Goal: Task Accomplishment & Management: Manage account settings

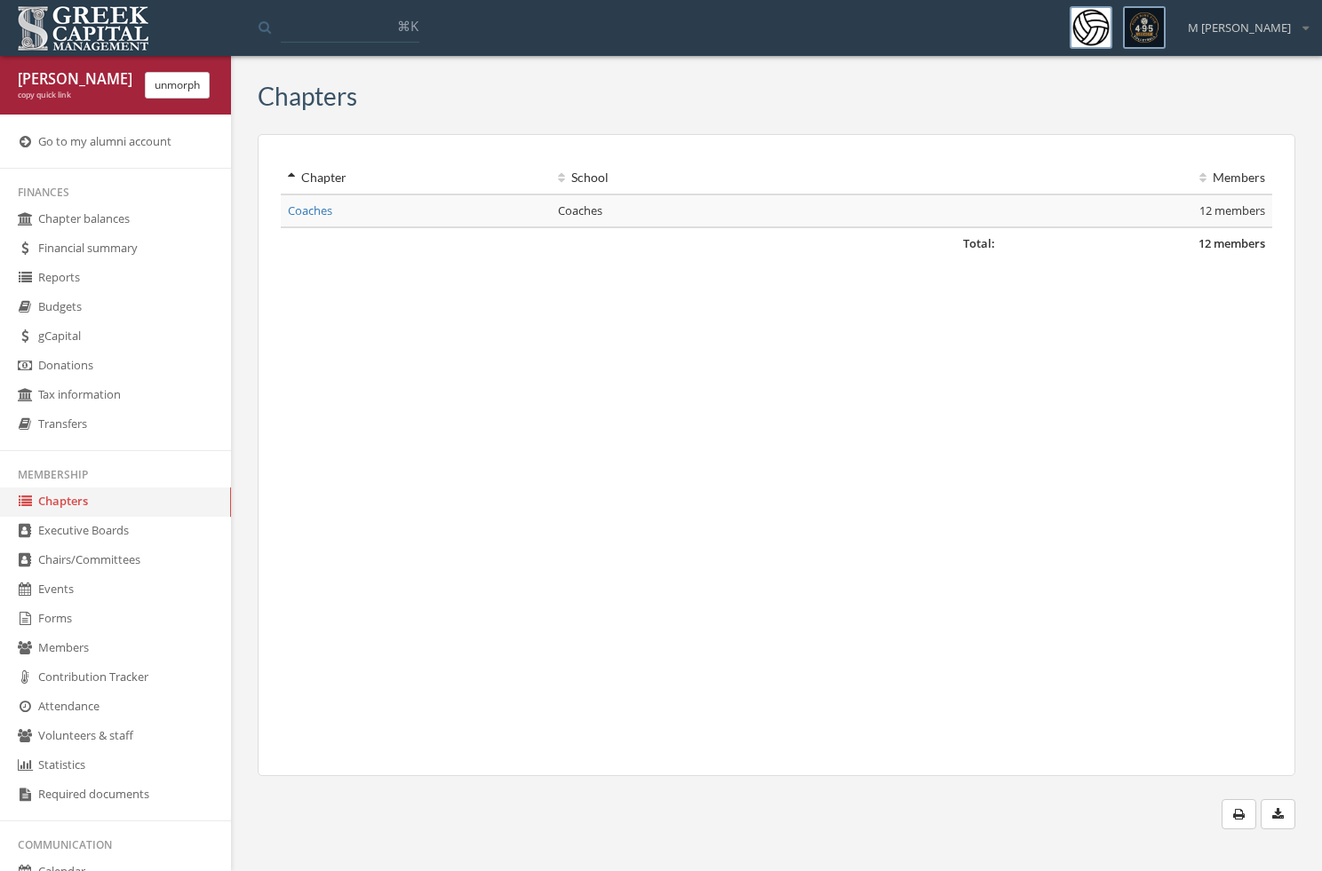
click at [88, 582] on link "Events" at bounding box center [115, 590] width 231 height 29
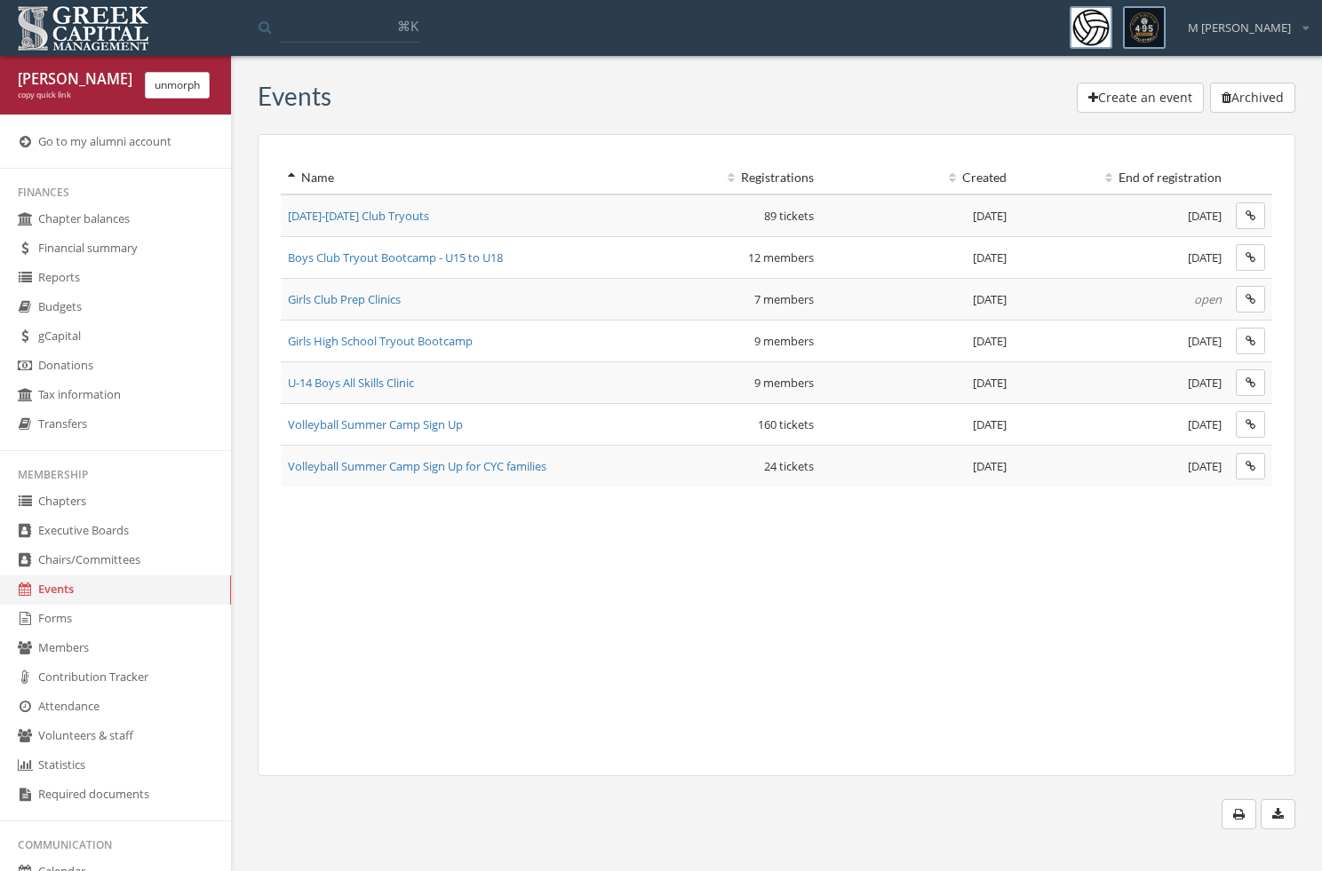
click at [361, 303] on span "Girls Club Prep Clinics" at bounding box center [344, 299] width 113 height 16
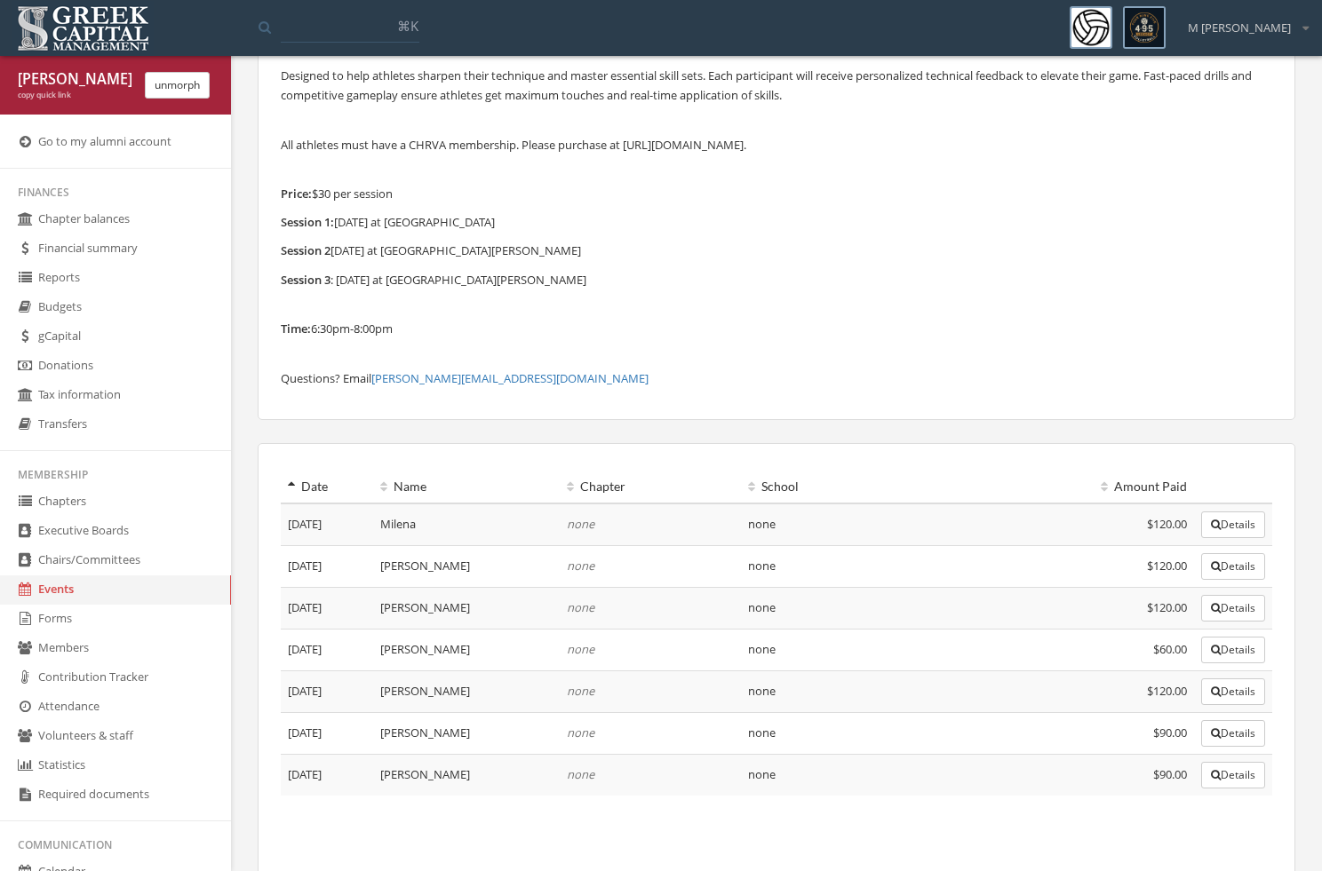
scroll to position [95, 0]
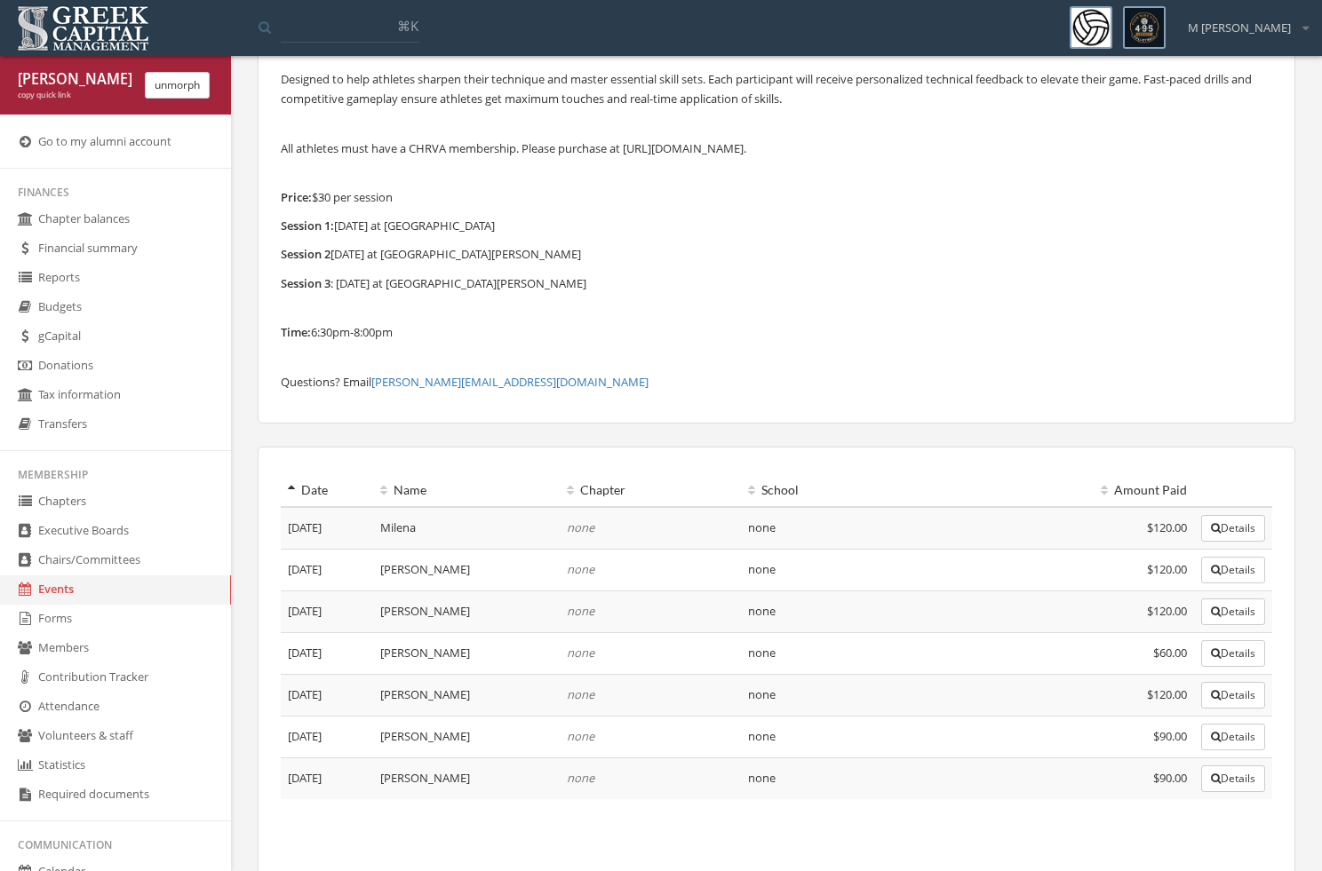
click at [1206, 785] on button "Details" at bounding box center [1233, 779] width 64 height 27
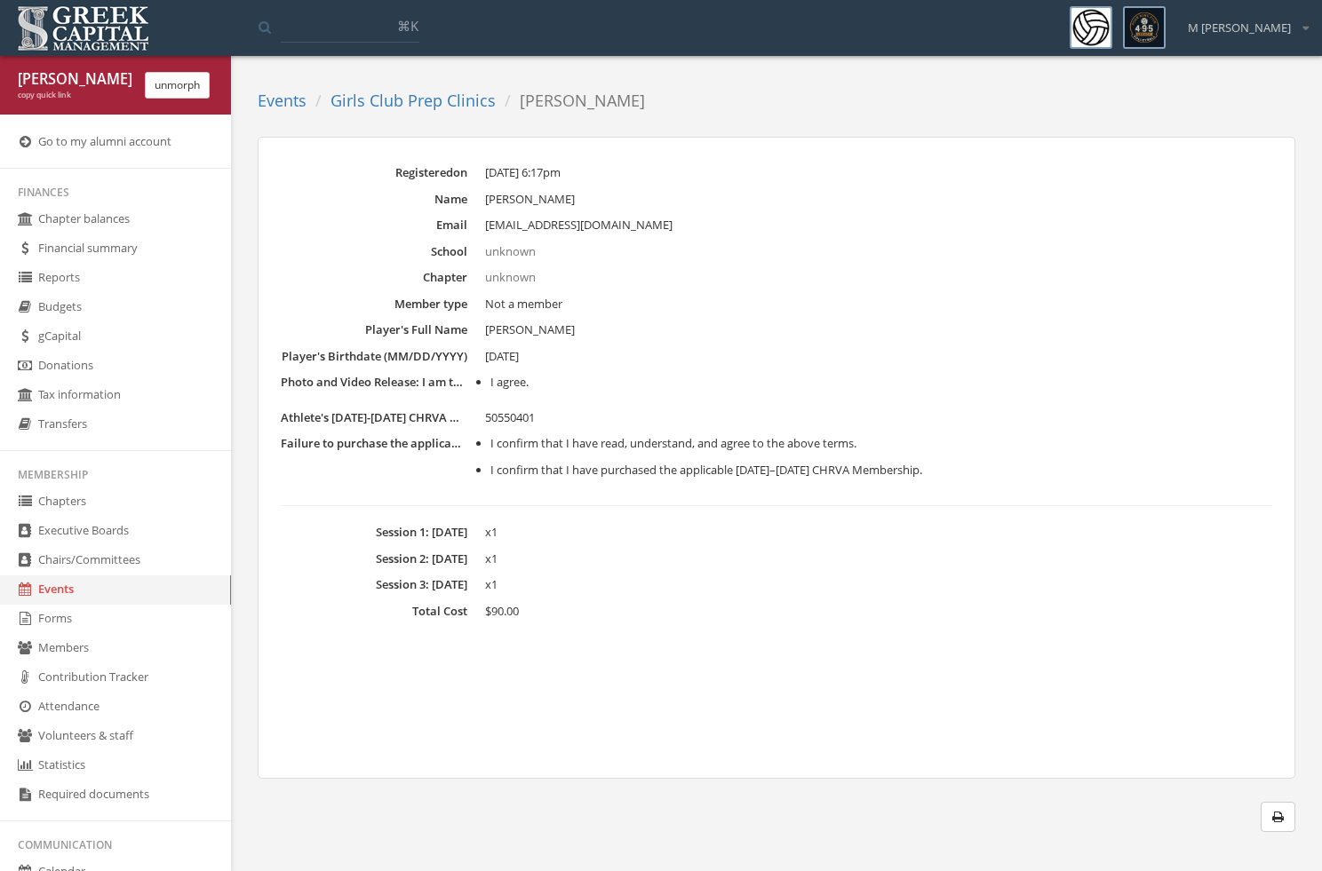
click at [373, 104] on link "Girls Club Prep Clinics" at bounding box center [412, 100] width 165 height 21
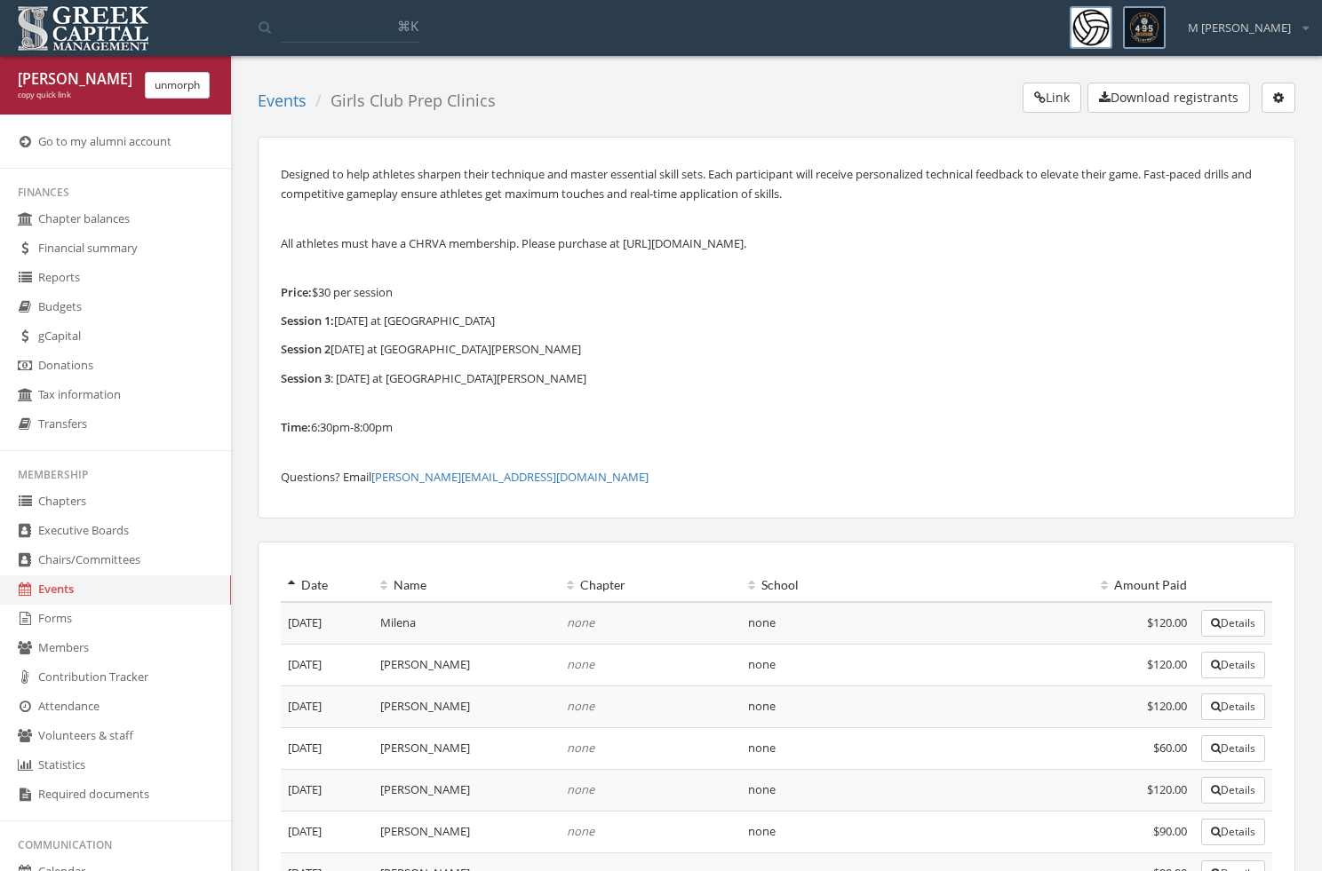
scroll to position [365, 0]
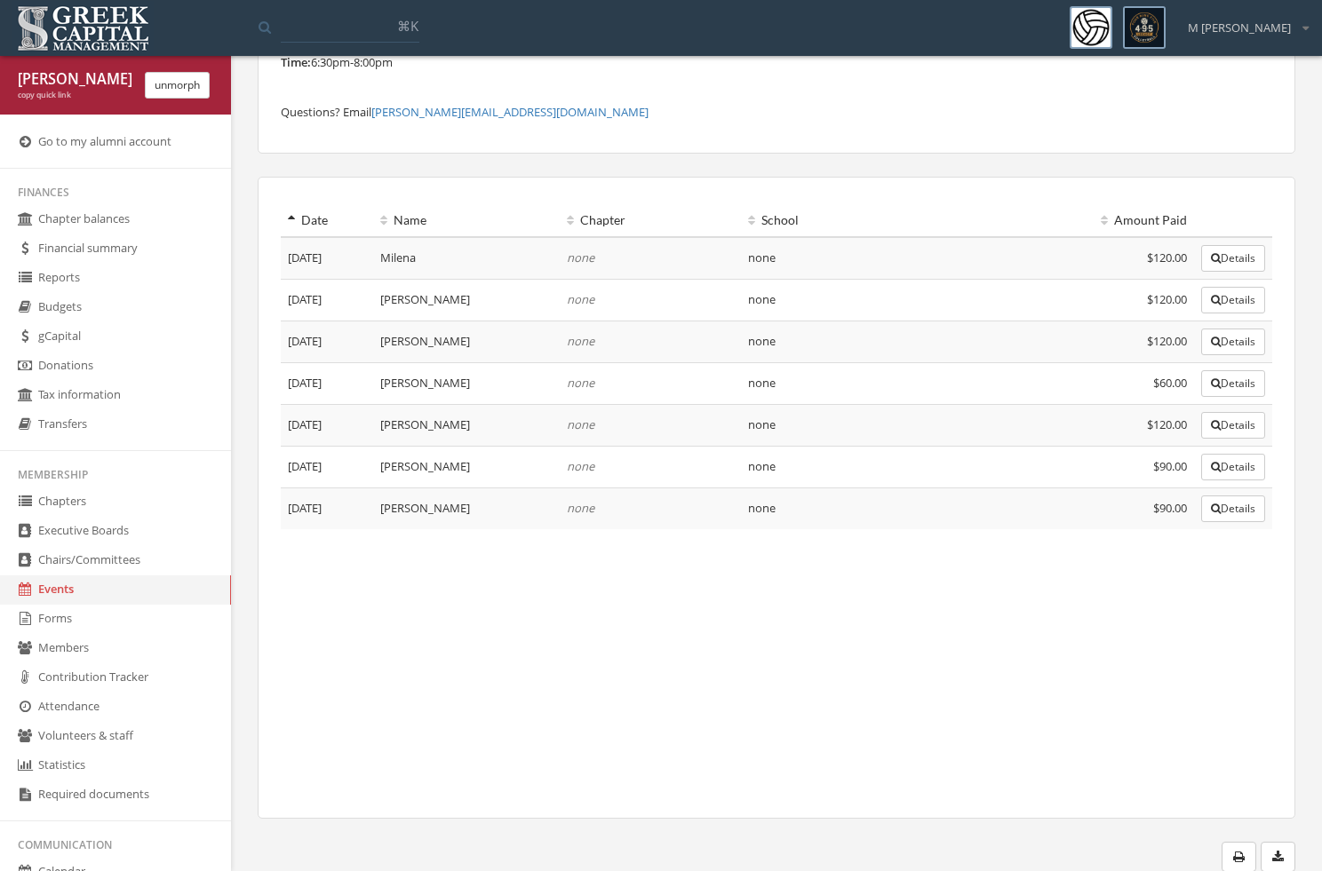
click at [1242, 474] on button "Details" at bounding box center [1233, 467] width 64 height 27
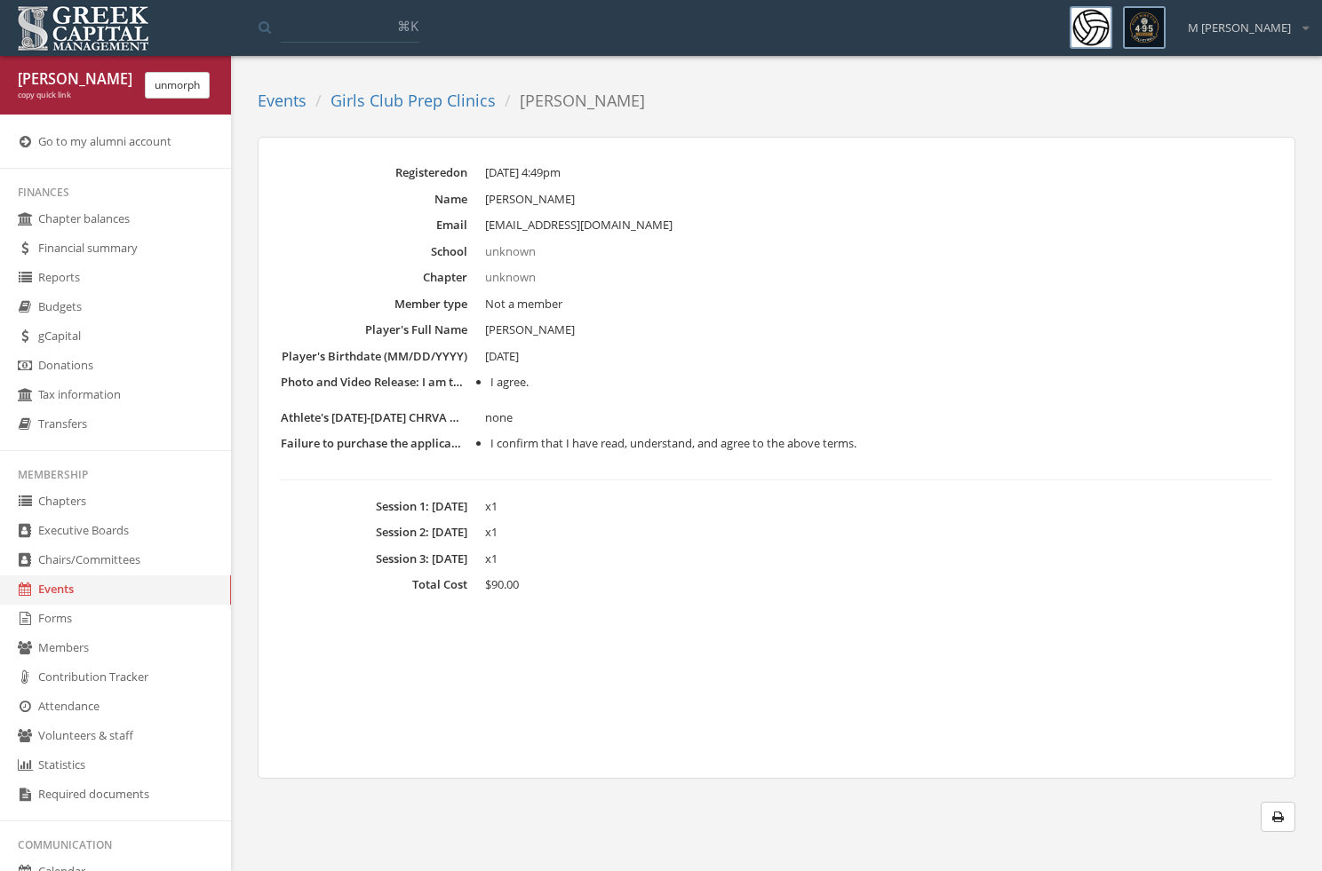
click at [296, 108] on link "Events" at bounding box center [282, 100] width 49 height 21
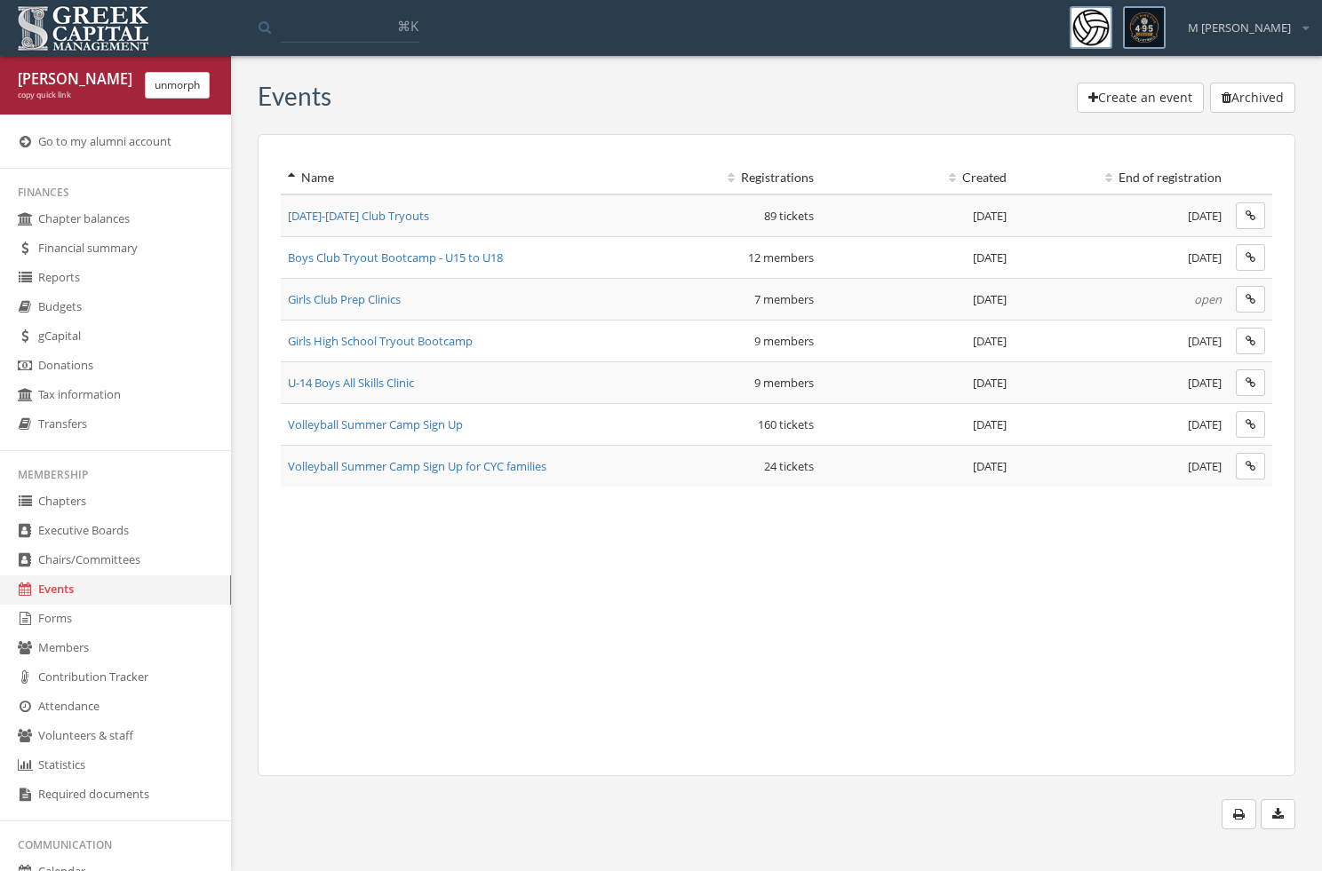
click at [389, 296] on span "Girls Club Prep Clinics" at bounding box center [344, 299] width 113 height 16
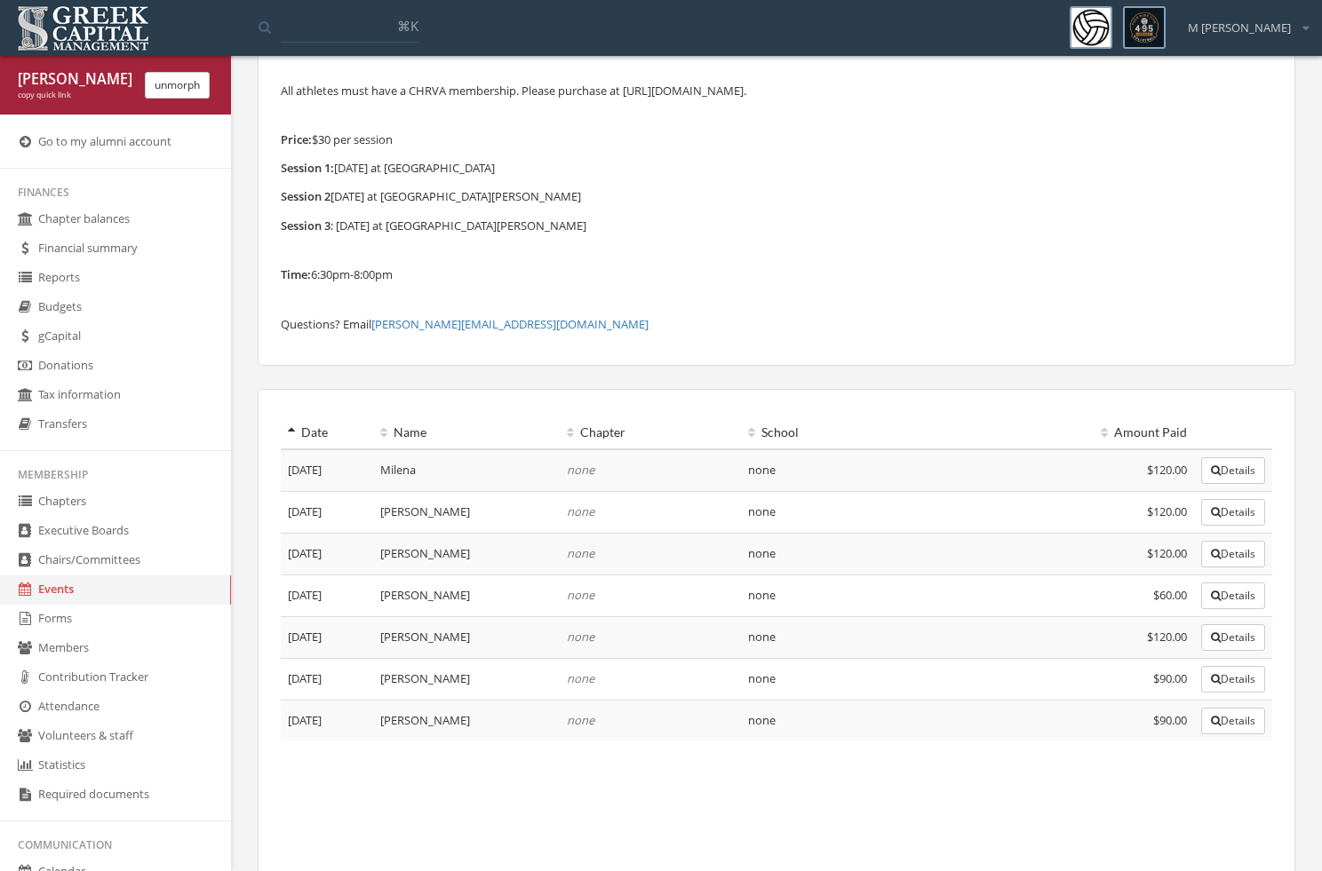
scroll to position [365, 0]
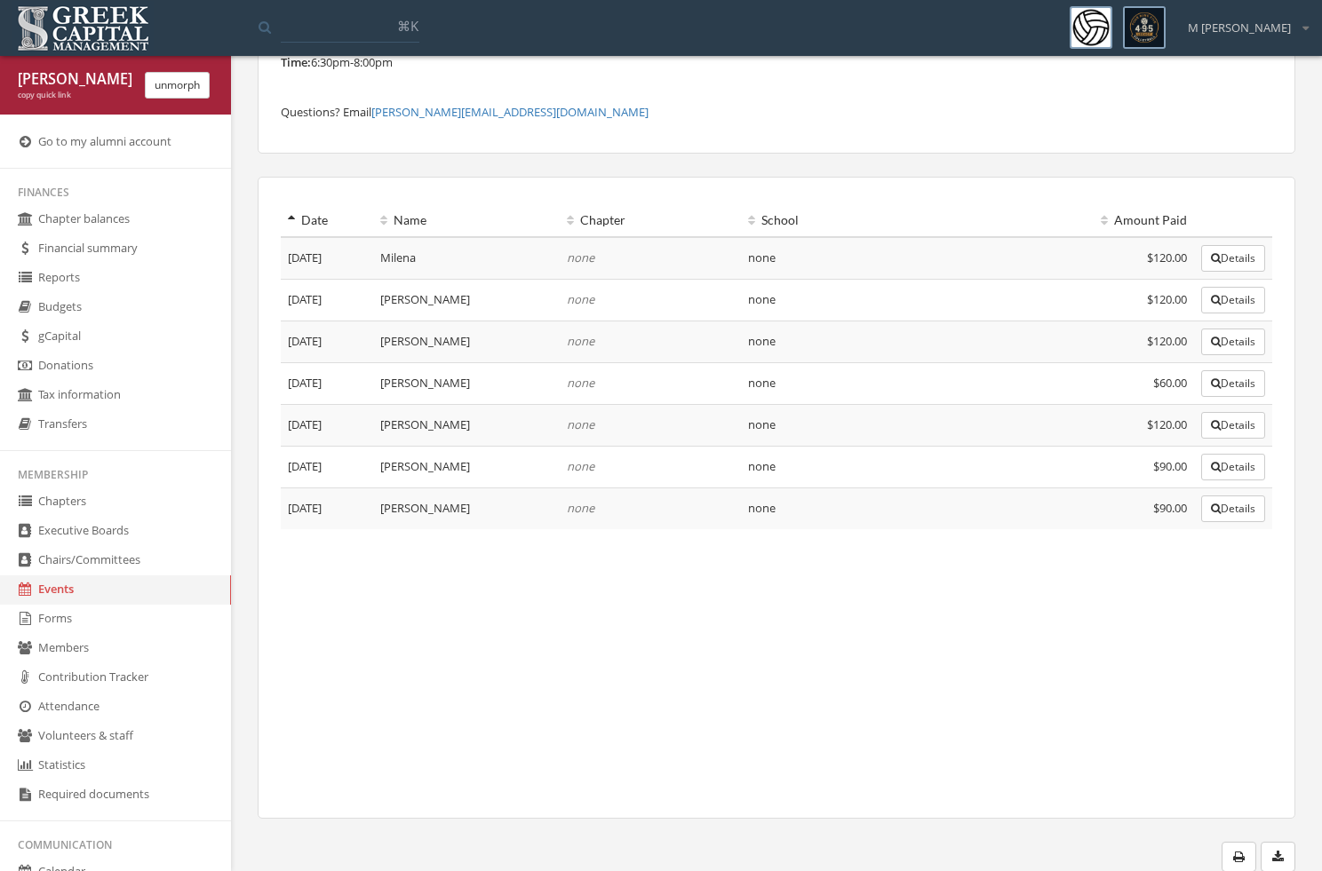
click at [1235, 418] on button "Details" at bounding box center [1233, 425] width 64 height 27
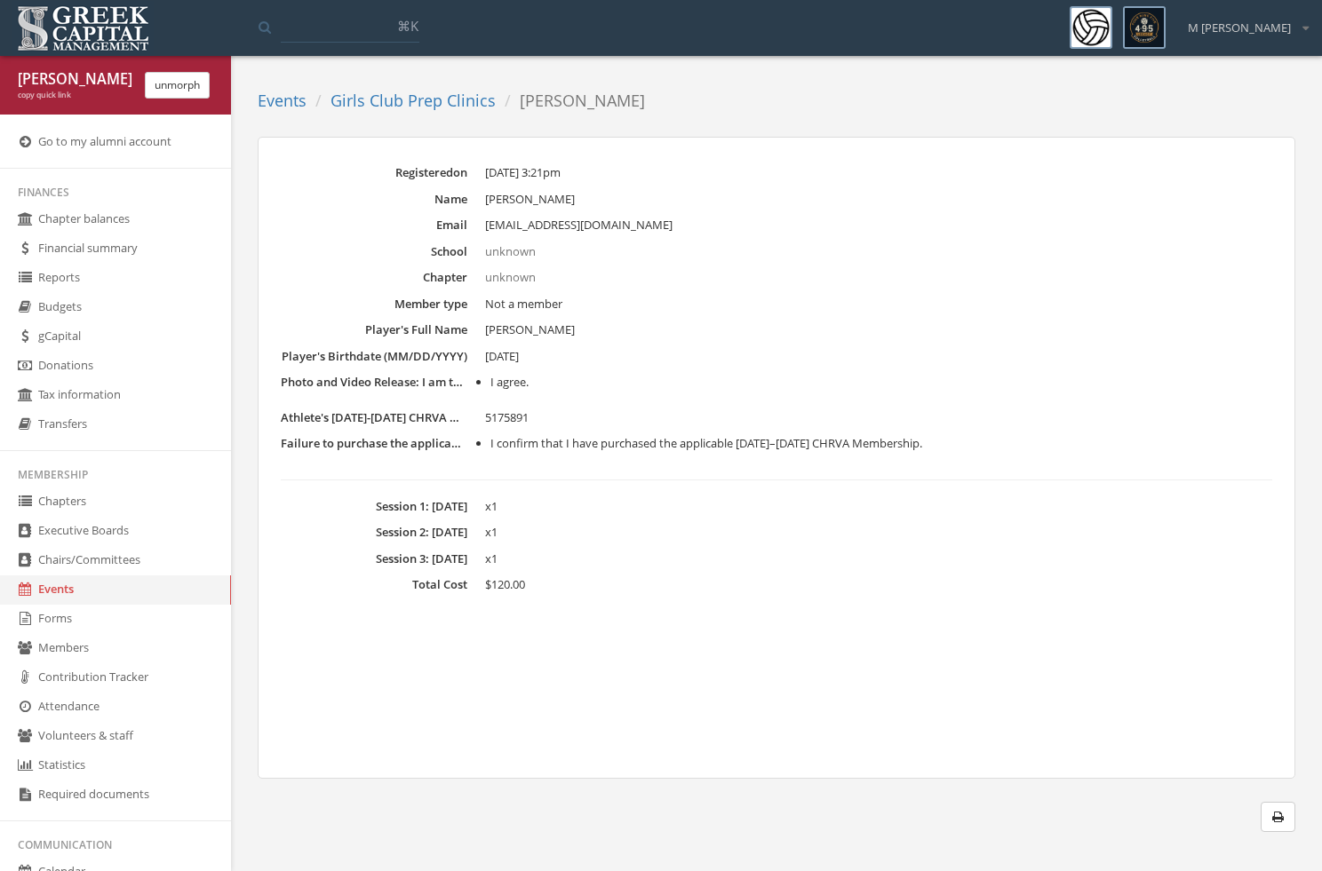
click at [434, 90] on link "Girls Club Prep Clinics" at bounding box center [412, 100] width 165 height 21
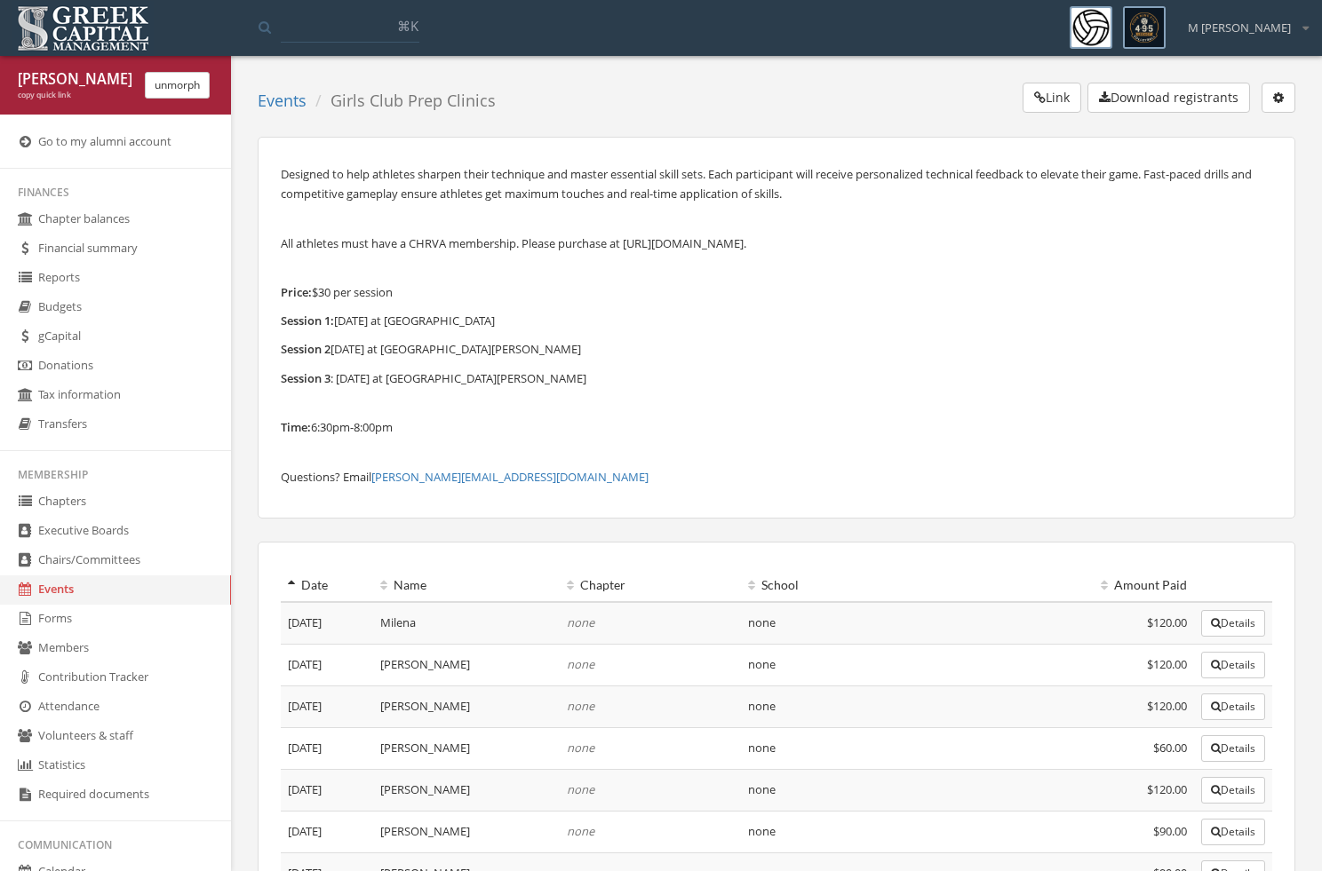
click at [1290, 97] on button "button" at bounding box center [1278, 98] width 34 height 30
click at [1249, 144] on link "Edit event" at bounding box center [1224, 134] width 128 height 28
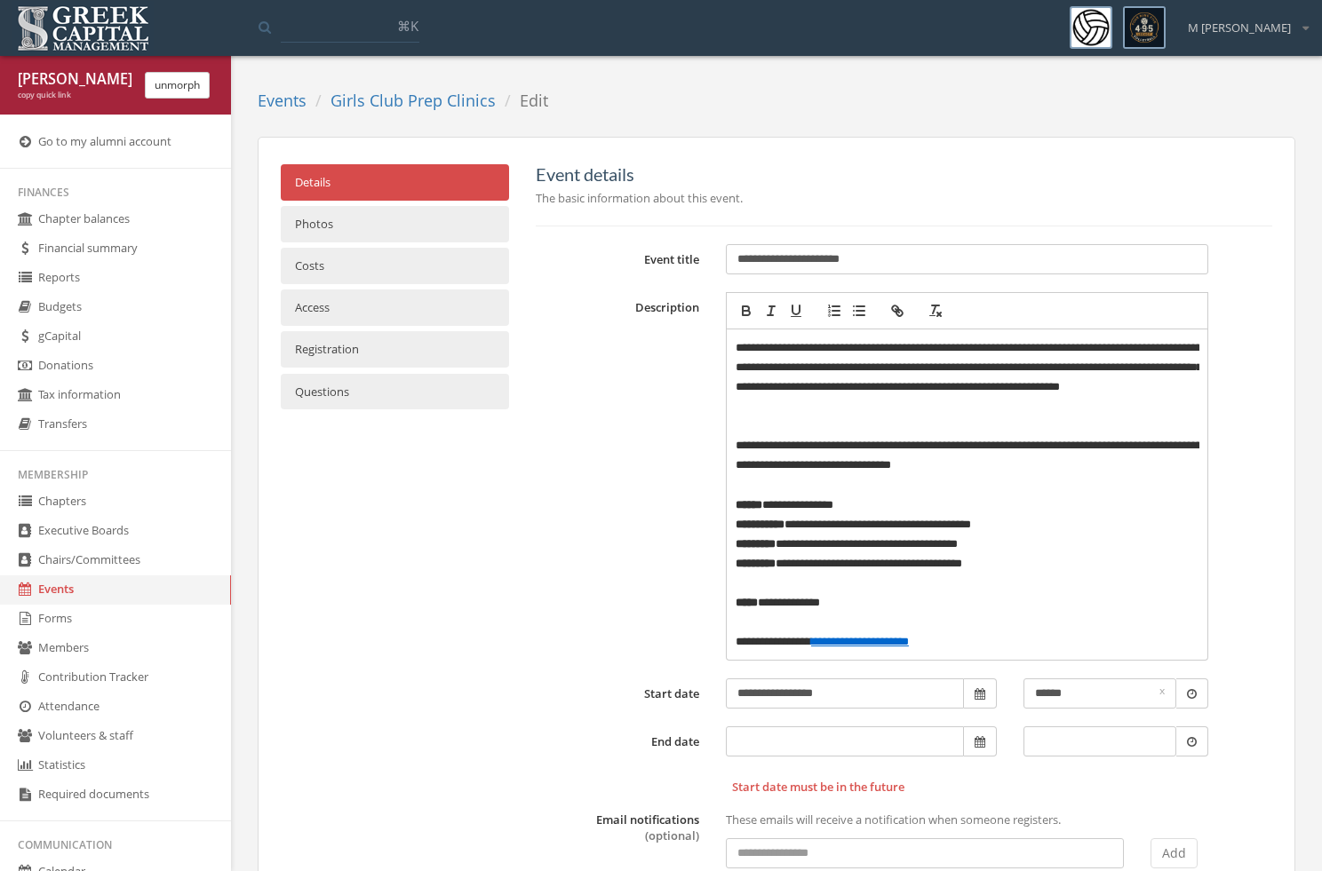
click at [483, 381] on link "Questions" at bounding box center [395, 392] width 228 height 36
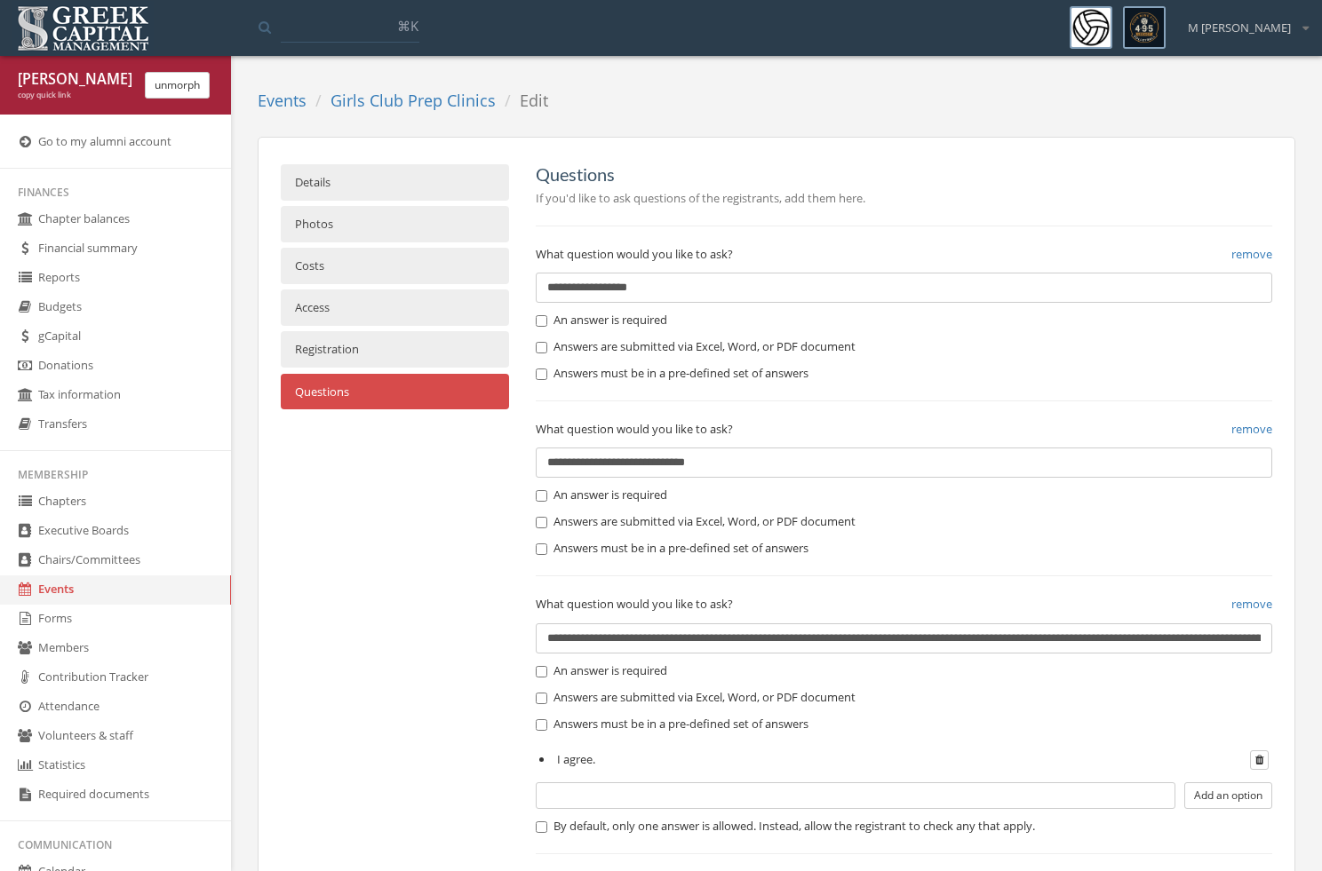
click at [393, 169] on link "Details" at bounding box center [395, 182] width 228 height 36
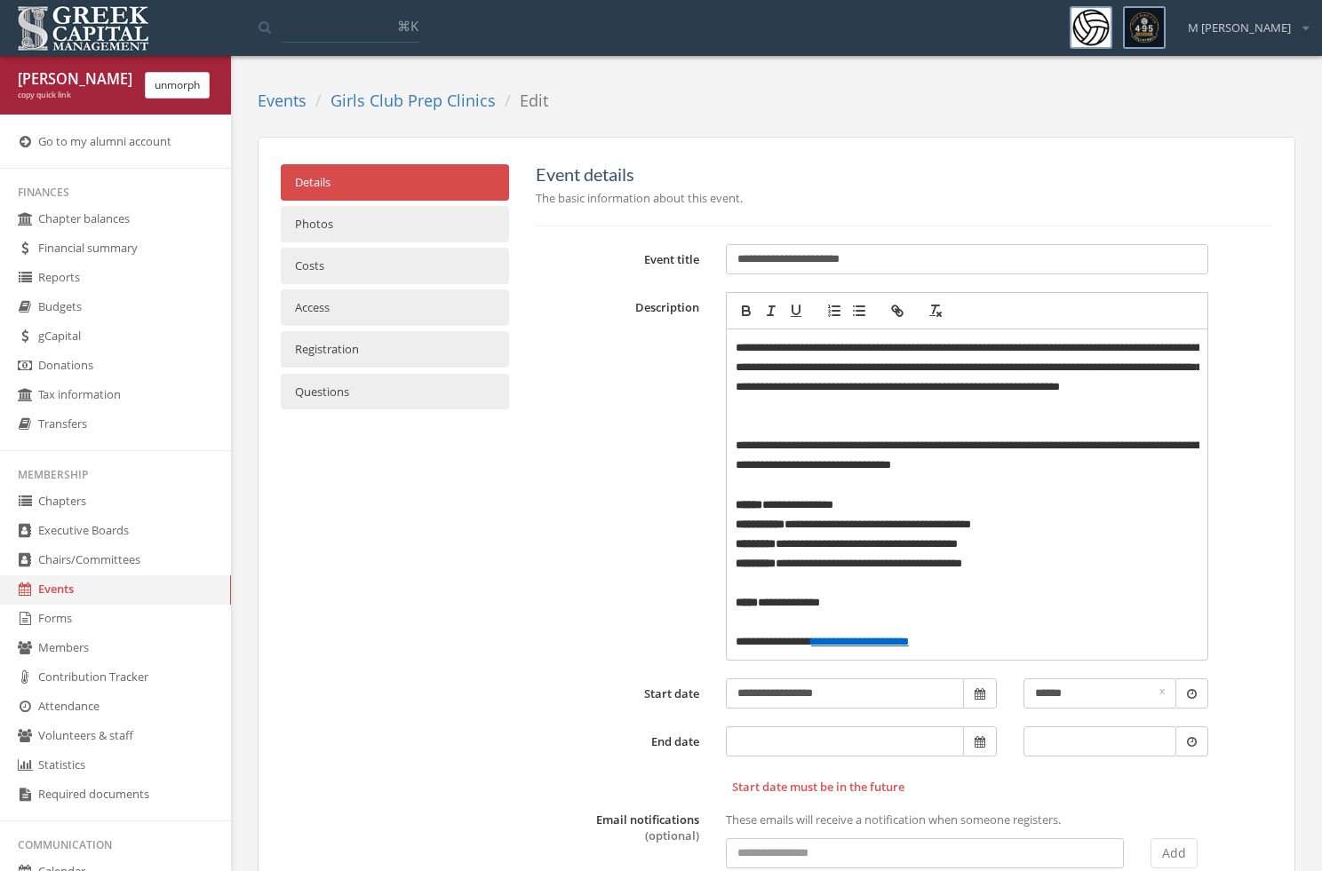
click at [411, 104] on link "Girls Club Prep Clinics" at bounding box center [412, 100] width 165 height 21
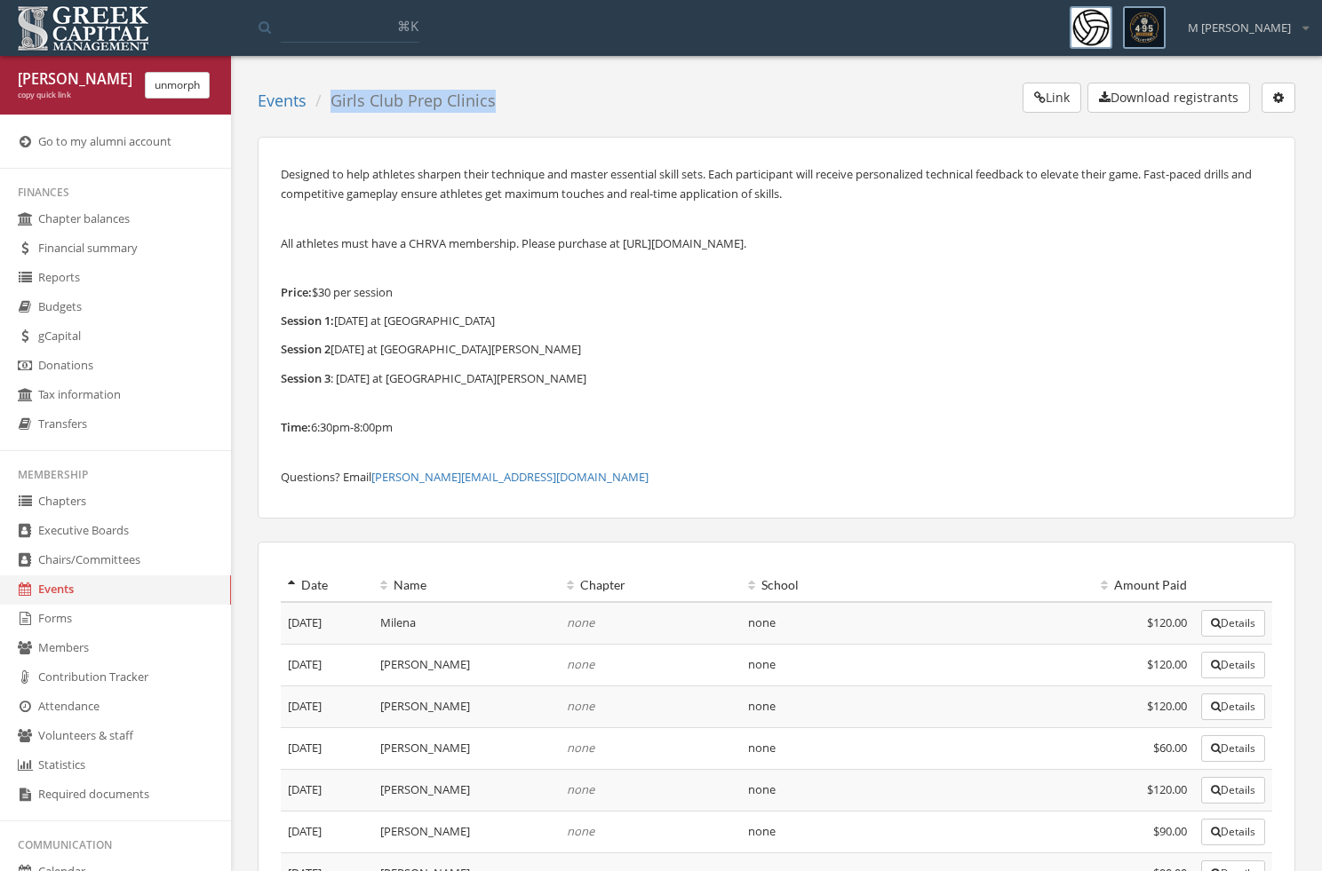
drag, startPoint x: 487, startPoint y: 94, endPoint x: 332, endPoint y: 98, distance: 154.6
click at [332, 98] on div "Events Girls Club Prep Clinics Link Download registrants Edit event End registr…" at bounding box center [776, 101] width 1037 height 37
copy div "Girls Club Prep Clinics Link Download registrants Edit event End registration D…"
click at [195, 81] on button "unmorph" at bounding box center [177, 85] width 65 height 27
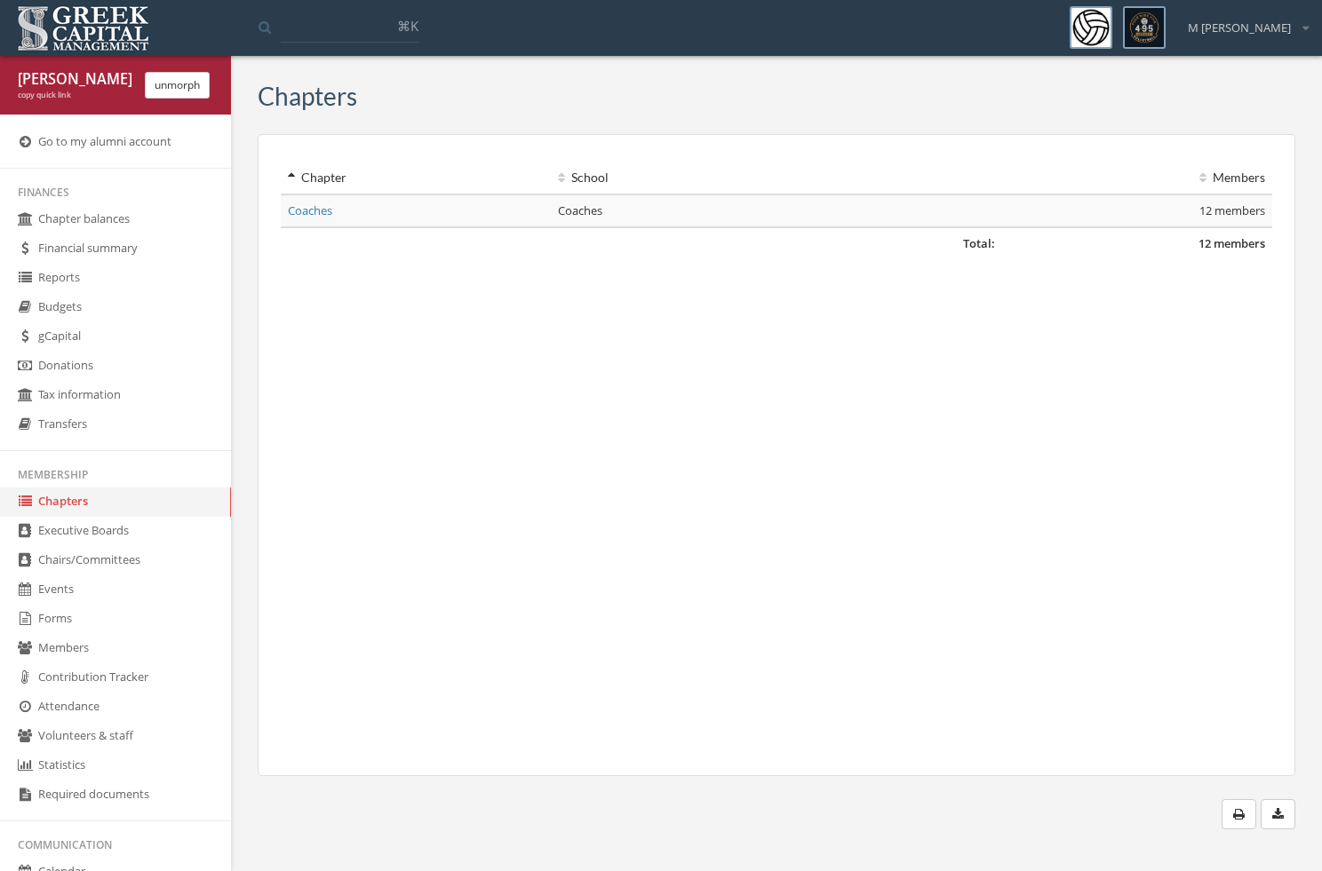
click at [101, 587] on link "Events" at bounding box center [115, 590] width 231 height 29
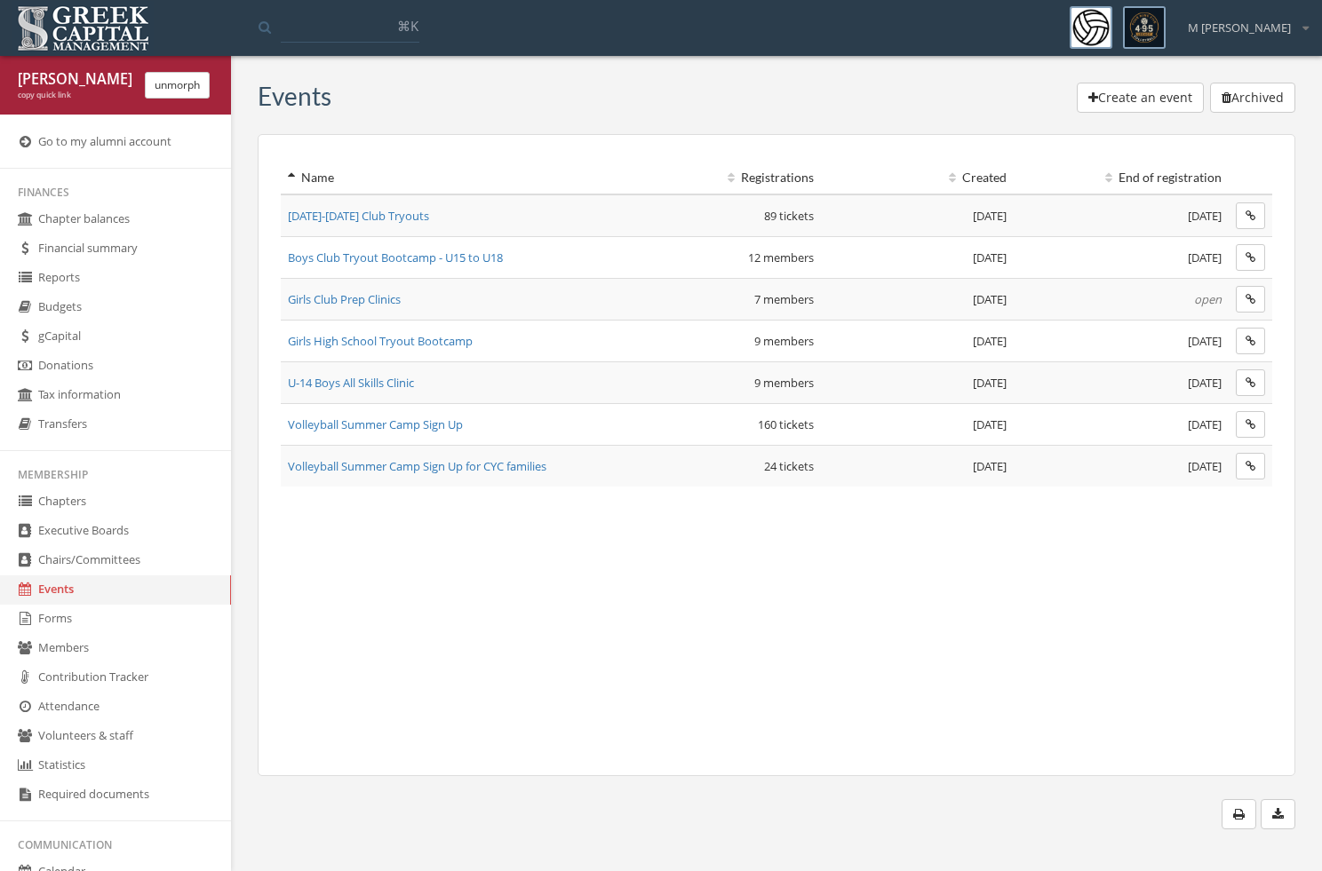
click at [346, 303] on span "Girls Club Prep Clinics" at bounding box center [344, 299] width 113 height 16
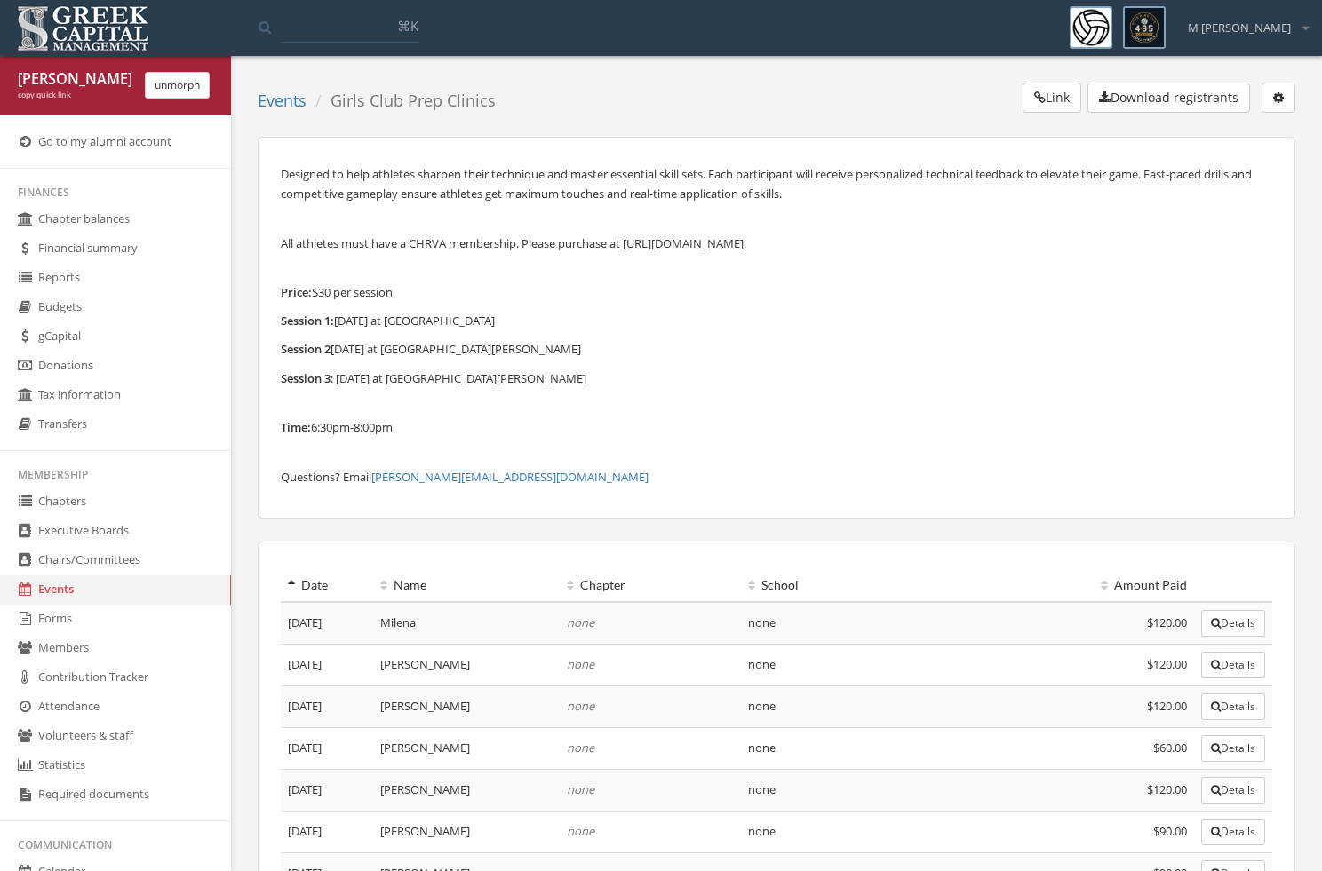
click at [1065, 108] on button "Link" at bounding box center [1051, 98] width 59 height 30
click at [218, 77] on div "unmorph" at bounding box center [176, 85] width 91 height 27
click at [191, 80] on button "unmorph" at bounding box center [177, 85] width 65 height 27
